Goal: Task Accomplishment & Management: Manage account settings

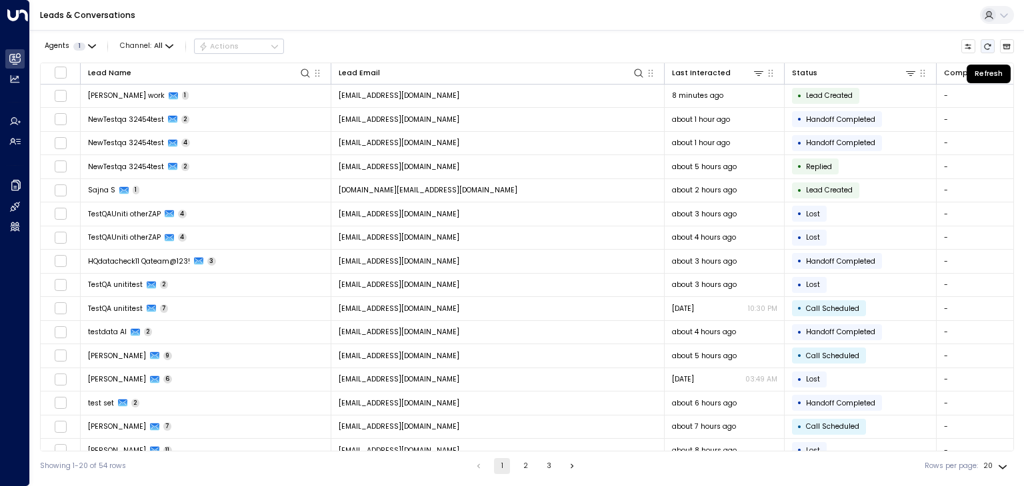
click at [984, 46] on icon "Refresh" at bounding box center [987, 46] width 7 height 6
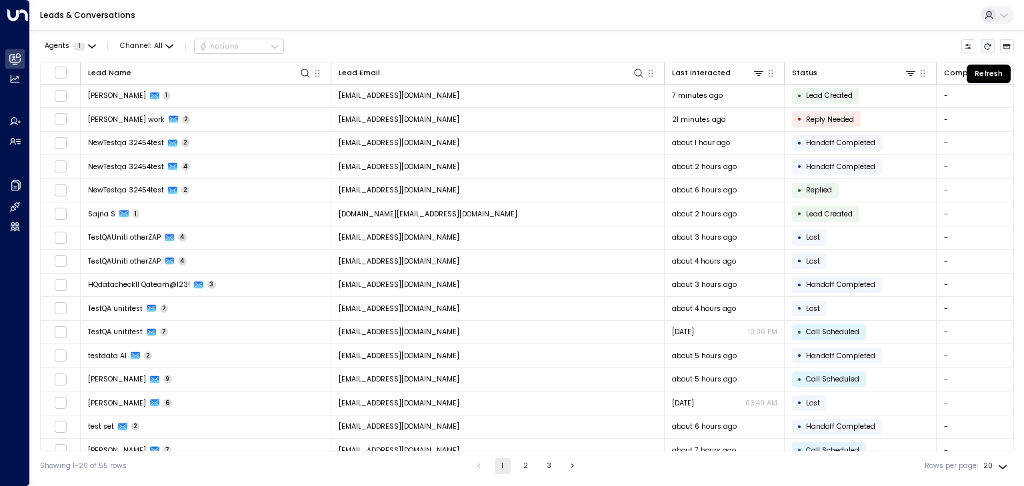
click at [988, 43] on icon "Refresh" at bounding box center [987, 47] width 8 height 8
click at [989, 44] on icon "Refresh" at bounding box center [987, 46] width 7 height 6
click at [984, 47] on icon "Refresh" at bounding box center [987, 47] width 8 height 8
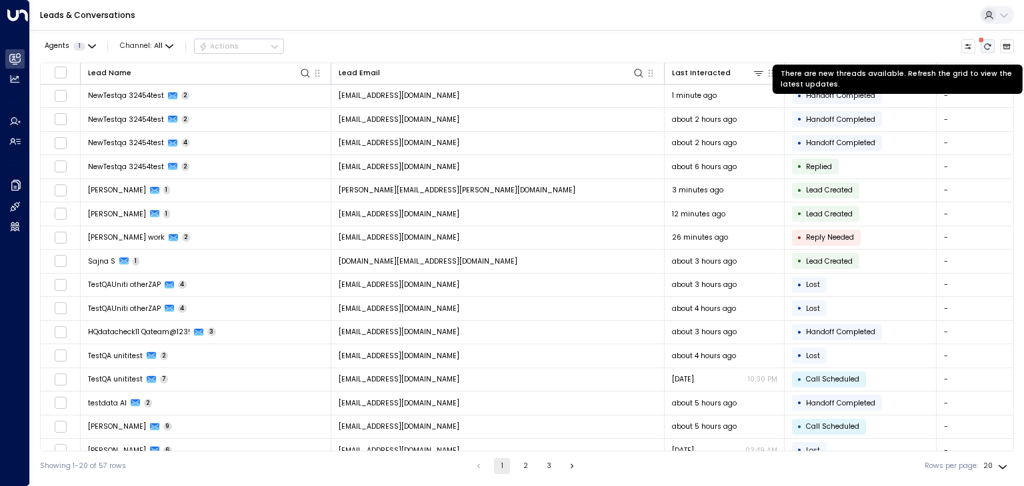
click at [984, 45] on icon "There are new threads available. Refresh the grid to view the latest updates." at bounding box center [987, 47] width 8 height 8
